Goal: Check status

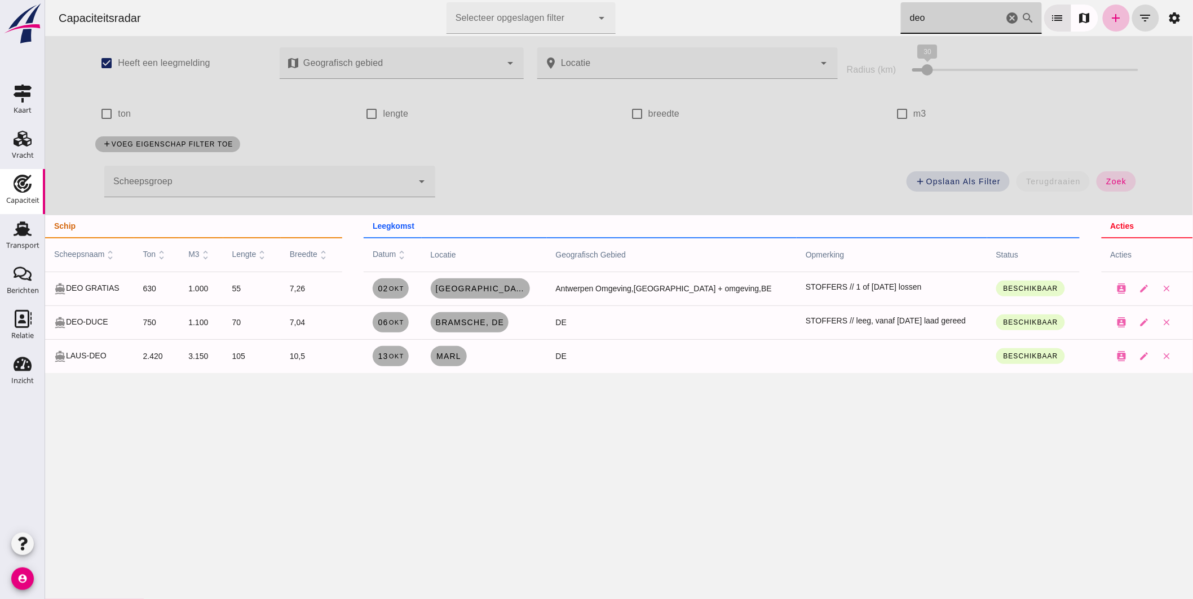
click at [290, 429] on div "Capaciteitsradar Selecteer opgeslagen filter Selecteer opgeslagen filter cancel…" at bounding box center [618, 299] width 1147 height 599
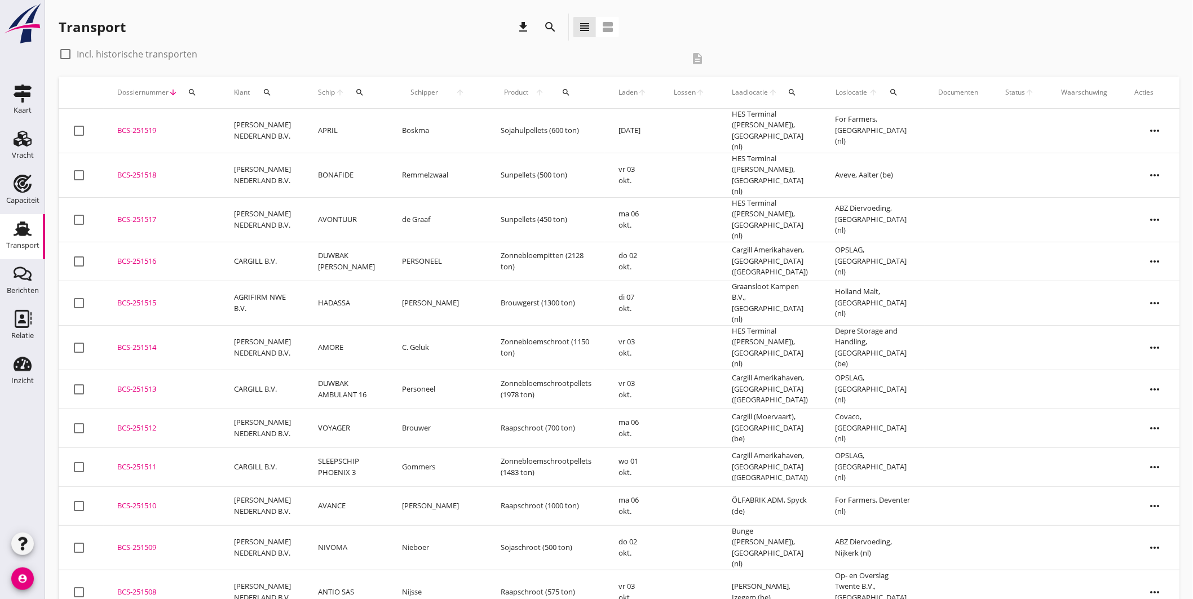
click at [357, 90] on icon "search" at bounding box center [359, 92] width 9 height 9
click at [384, 122] on input "Zoek op (scheeps)naam" at bounding box center [411, 125] width 117 height 18
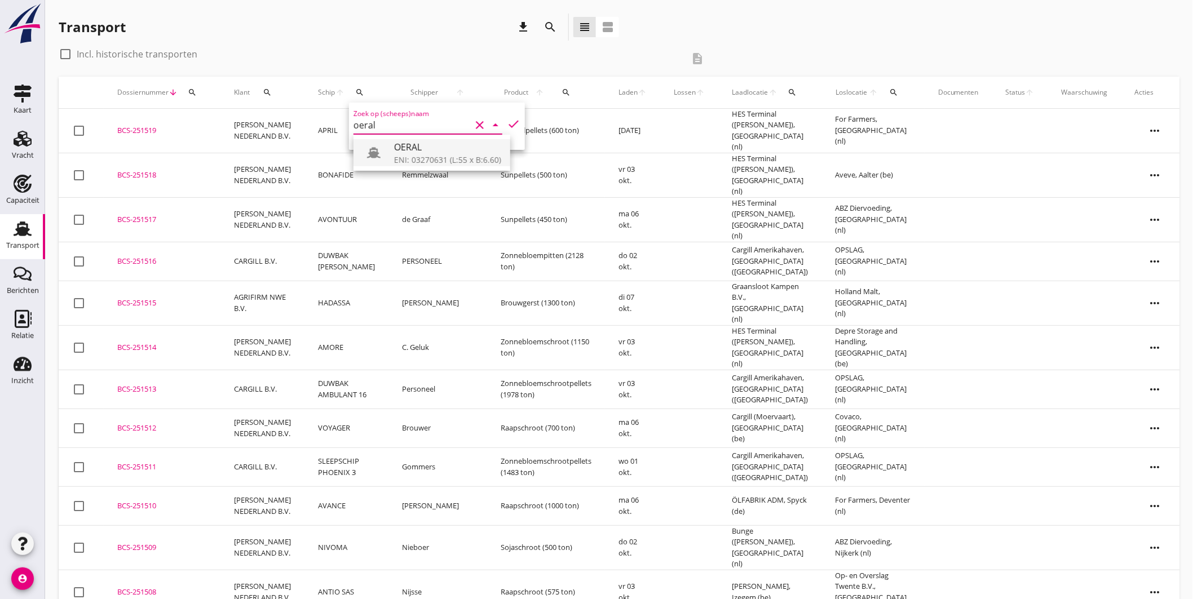
click at [412, 154] on div "ENI: 03270631 (L:55 x B:6.60)" at bounding box center [447, 160] width 107 height 12
click at [509, 117] on icon "check" at bounding box center [514, 124] width 14 height 14
type input "OERAL"
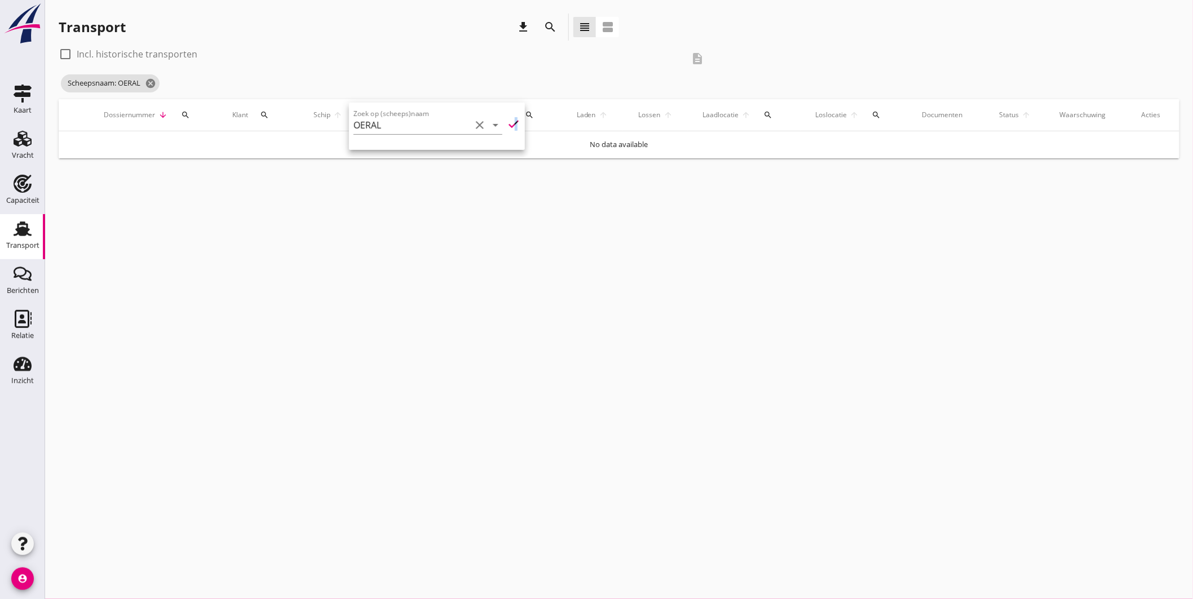
click at [121, 54] on label "Incl. historische transporten" at bounding box center [137, 53] width 121 height 11
checkbox input "true"
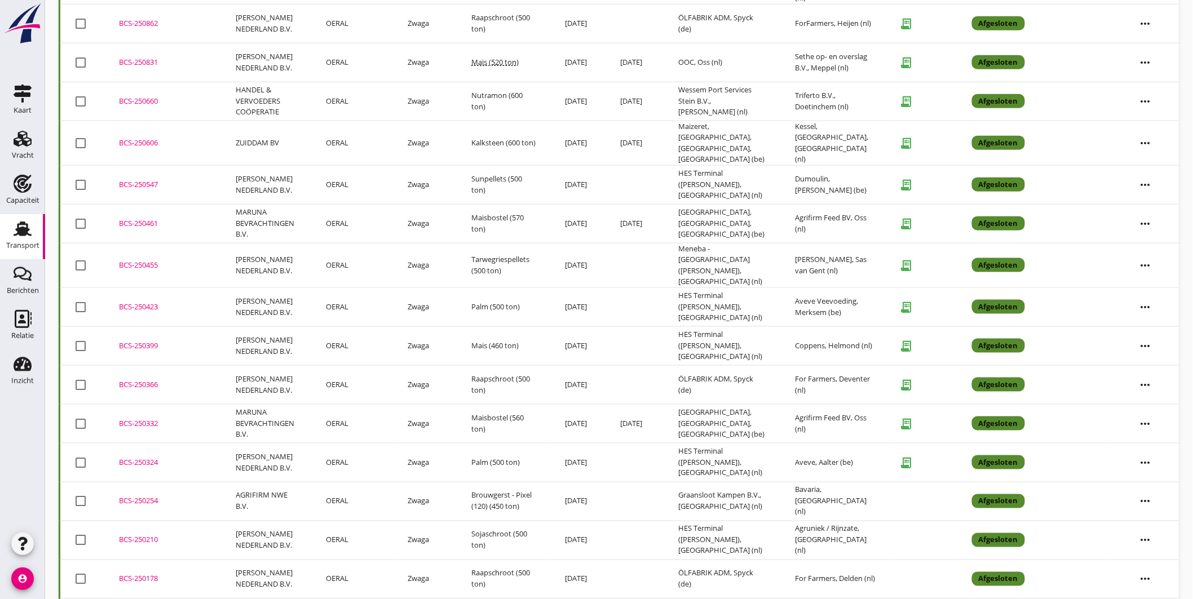
scroll to position [359, 0]
